Goal: Information Seeking & Learning: Find specific page/section

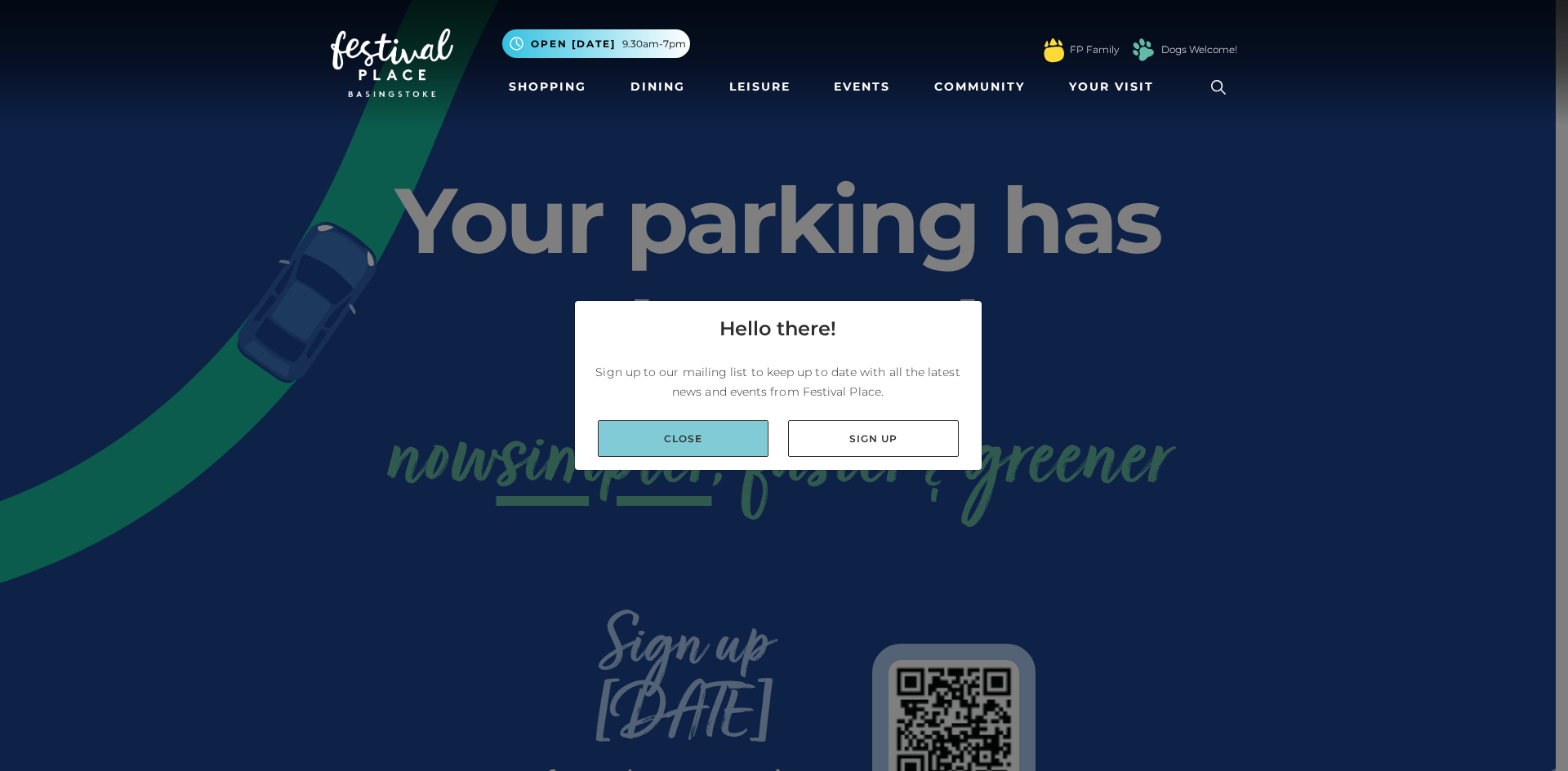
click at [715, 438] on link "Close" at bounding box center [683, 438] width 171 height 37
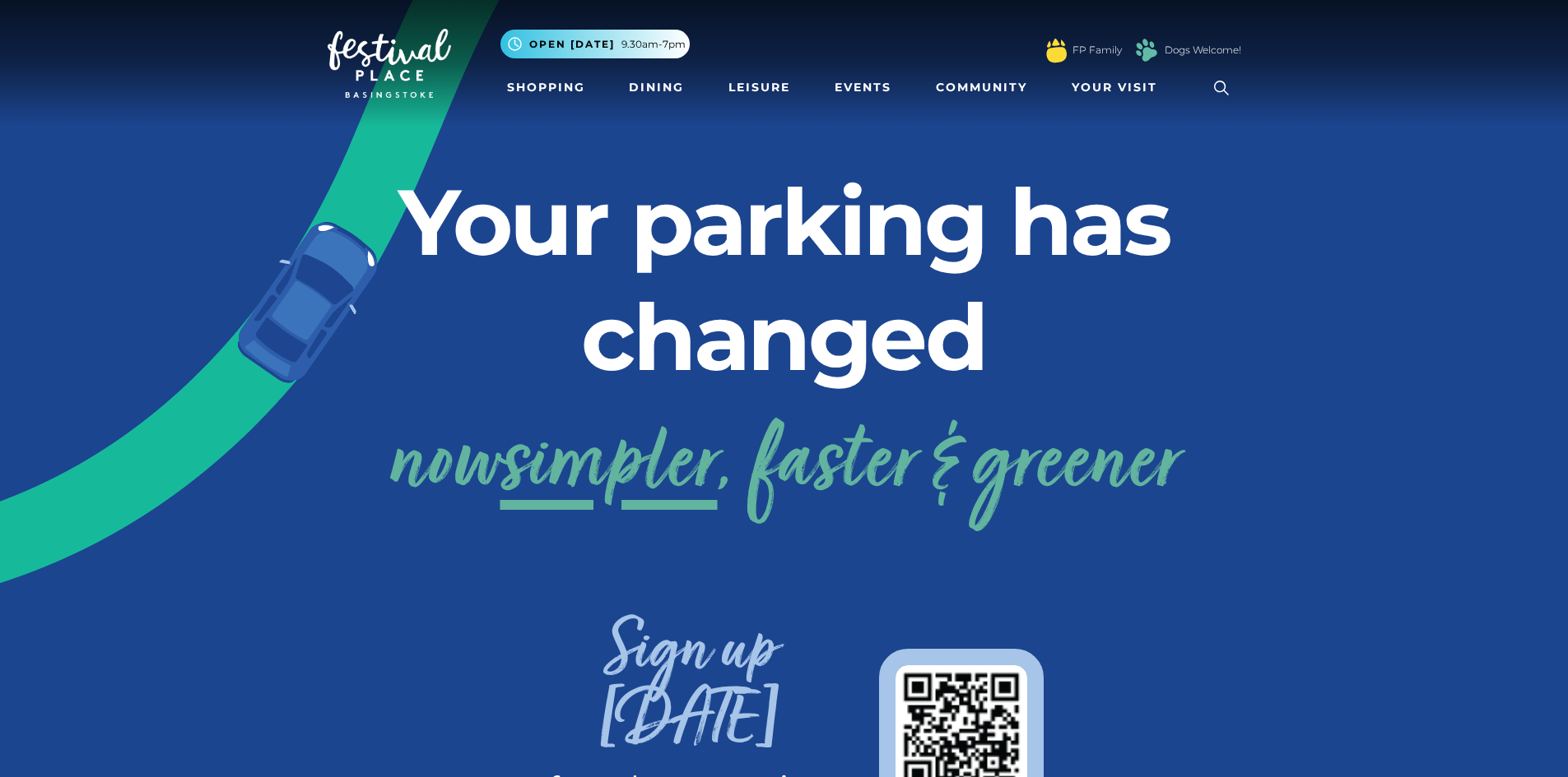
click at [1217, 81] on icon at bounding box center [1221, 88] width 25 height 25
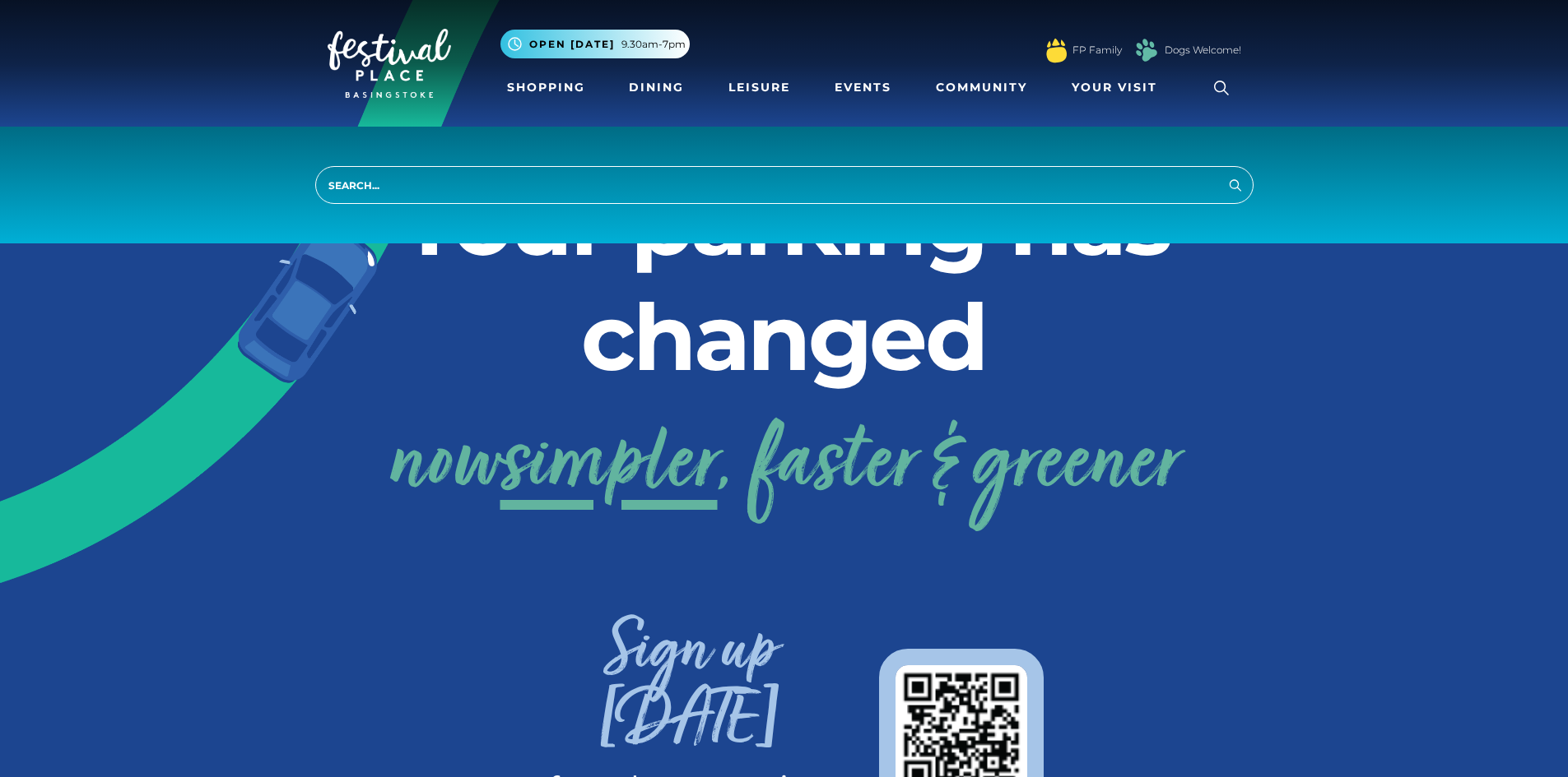
click at [561, 201] on input "search" at bounding box center [784, 185] width 938 height 38
type input "praking"
click at [1225, 175] on button "Search" at bounding box center [1235, 185] width 20 height 21
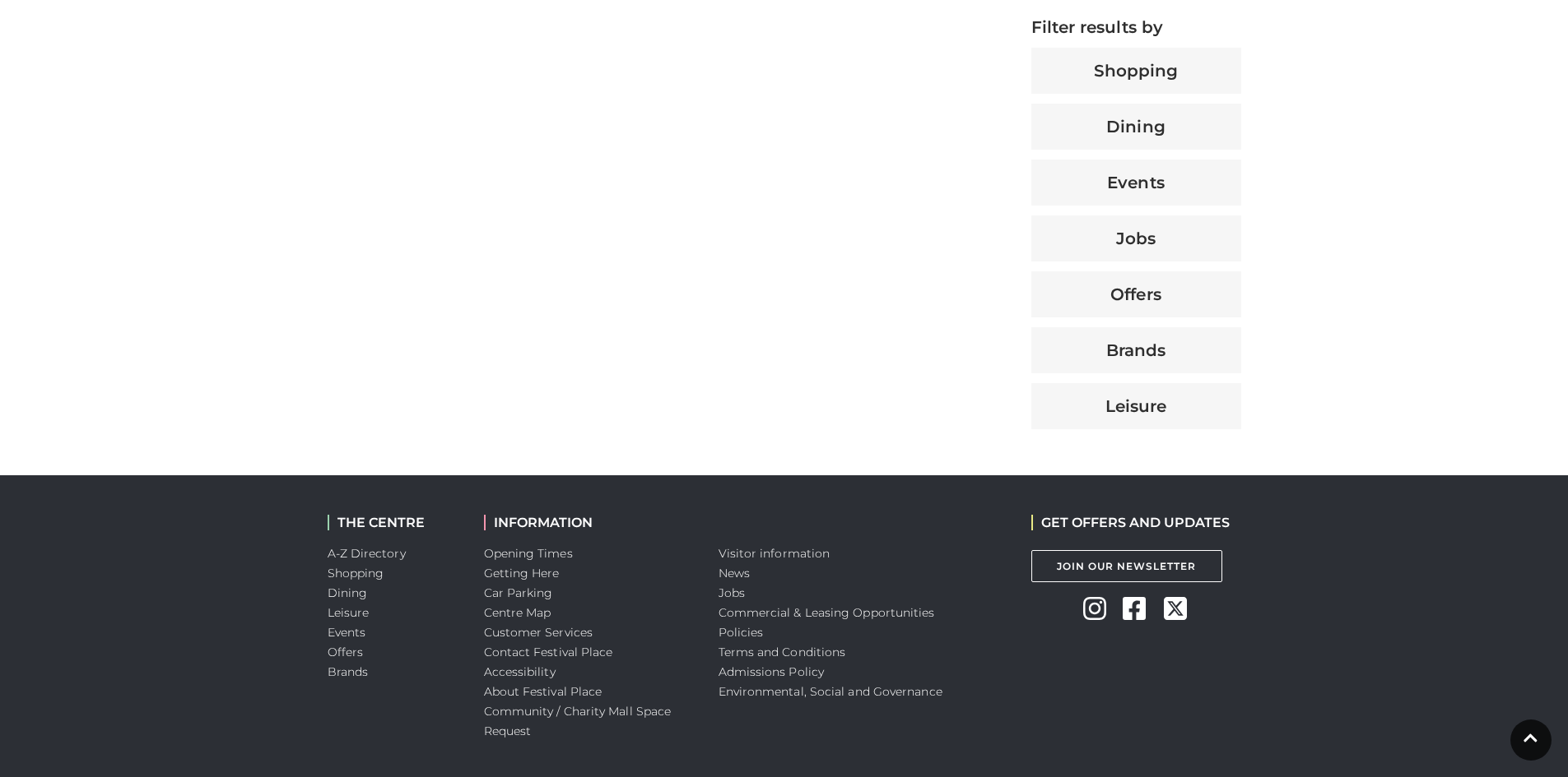
scroll to position [765, 0]
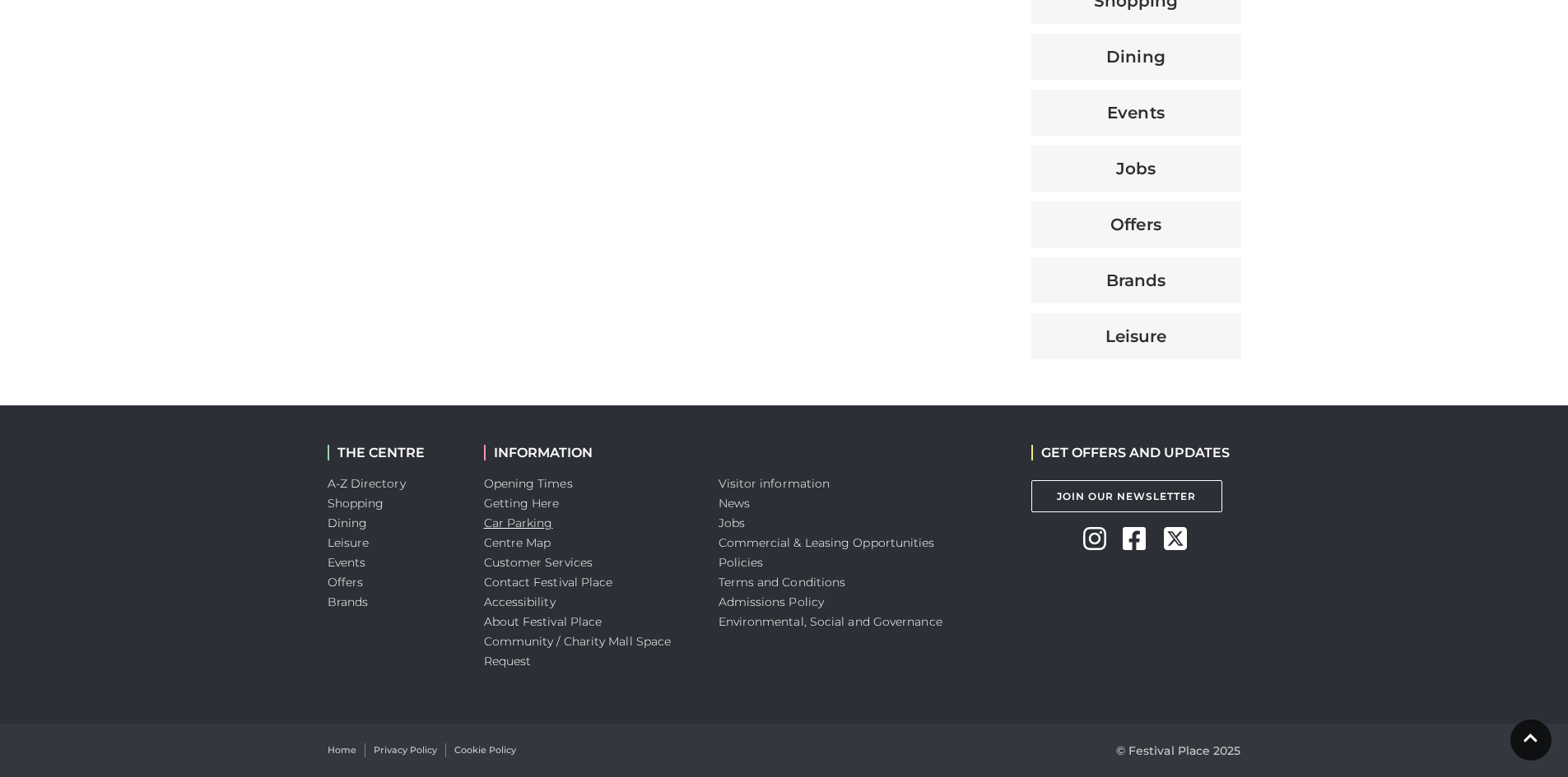
click at [515, 517] on link "Car Parking" at bounding box center [518, 523] width 69 height 15
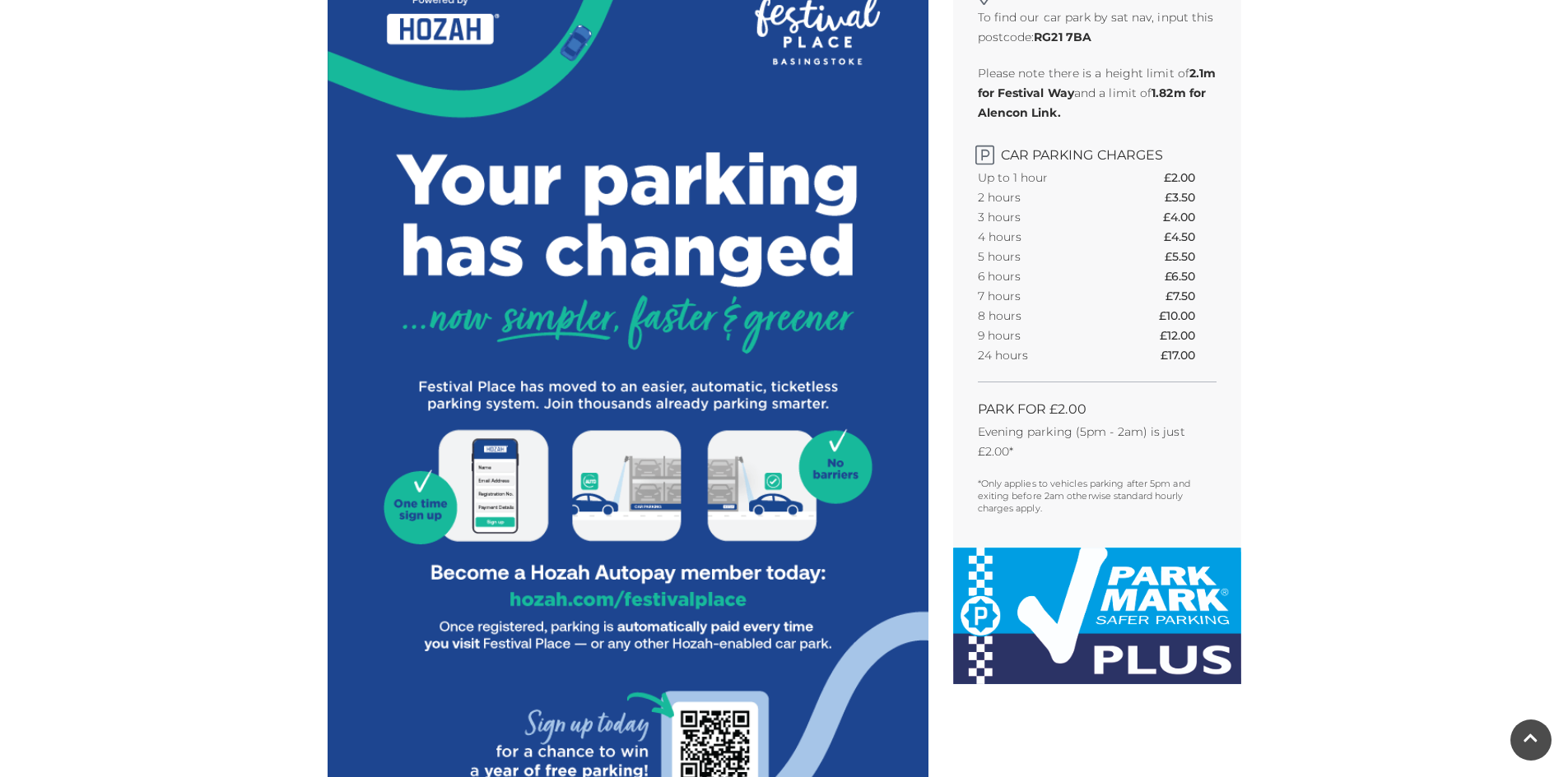
scroll to position [535, 0]
